Goal: Contribute content

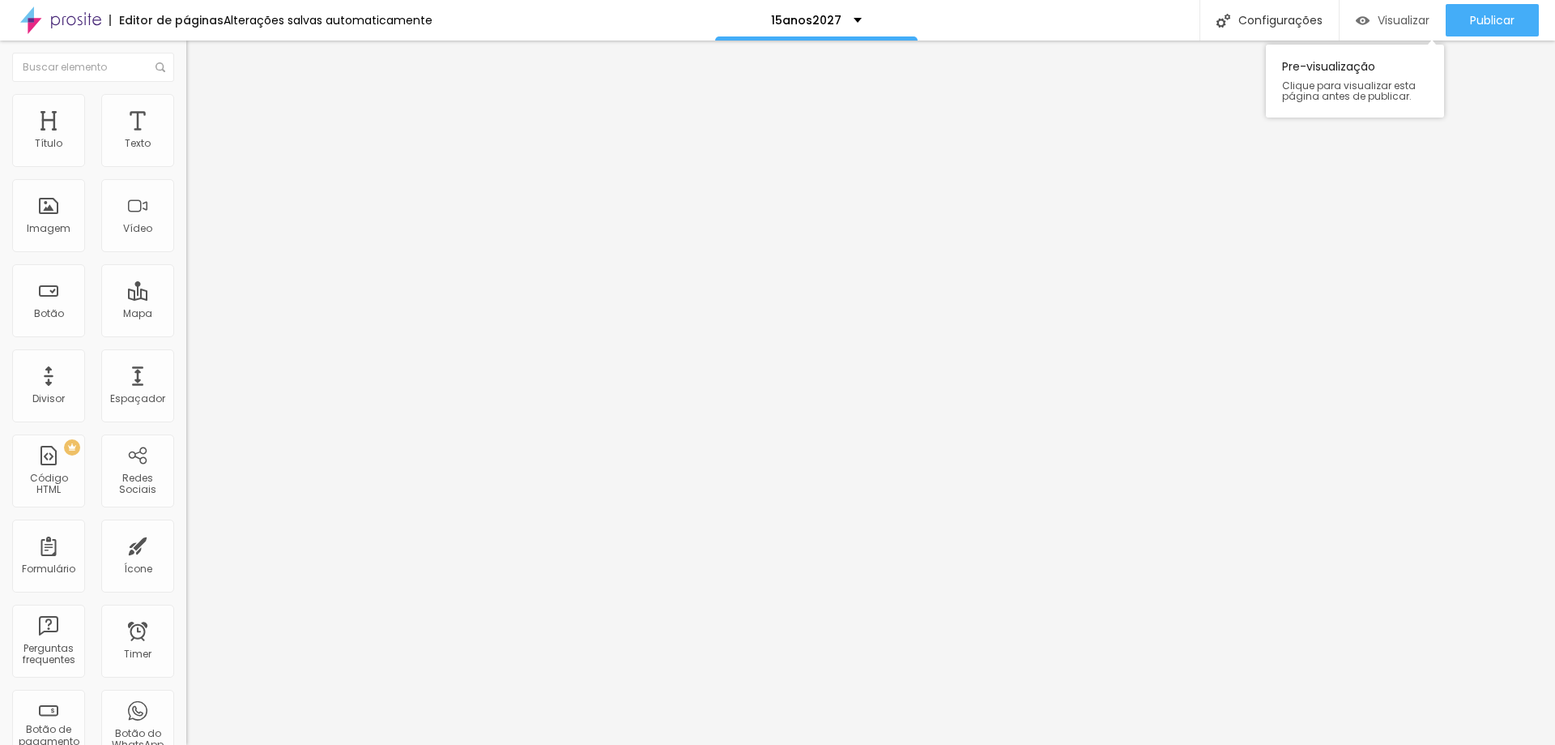
click at [1412, 19] on span "Visualizar" at bounding box center [1404, 20] width 52 height 13
click at [1477, 16] on span "Publicar" at bounding box center [1492, 20] width 45 height 13
